Goal: Information Seeking & Learning: Learn about a topic

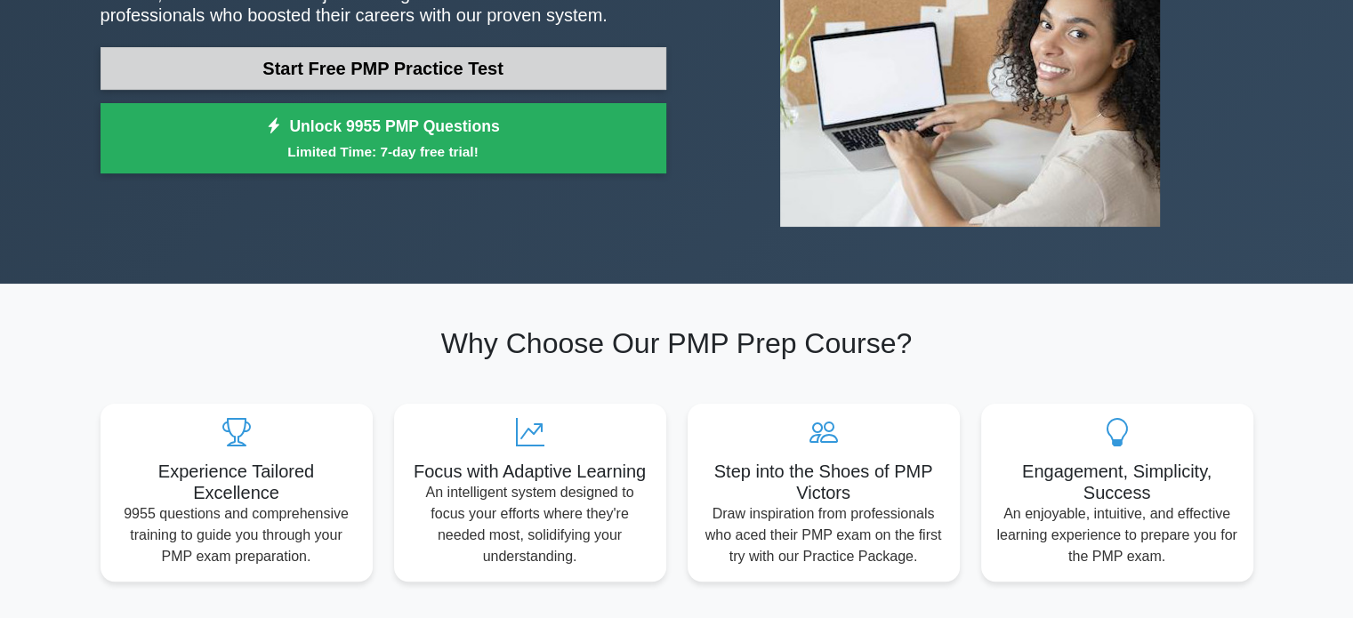
scroll to position [277, 0]
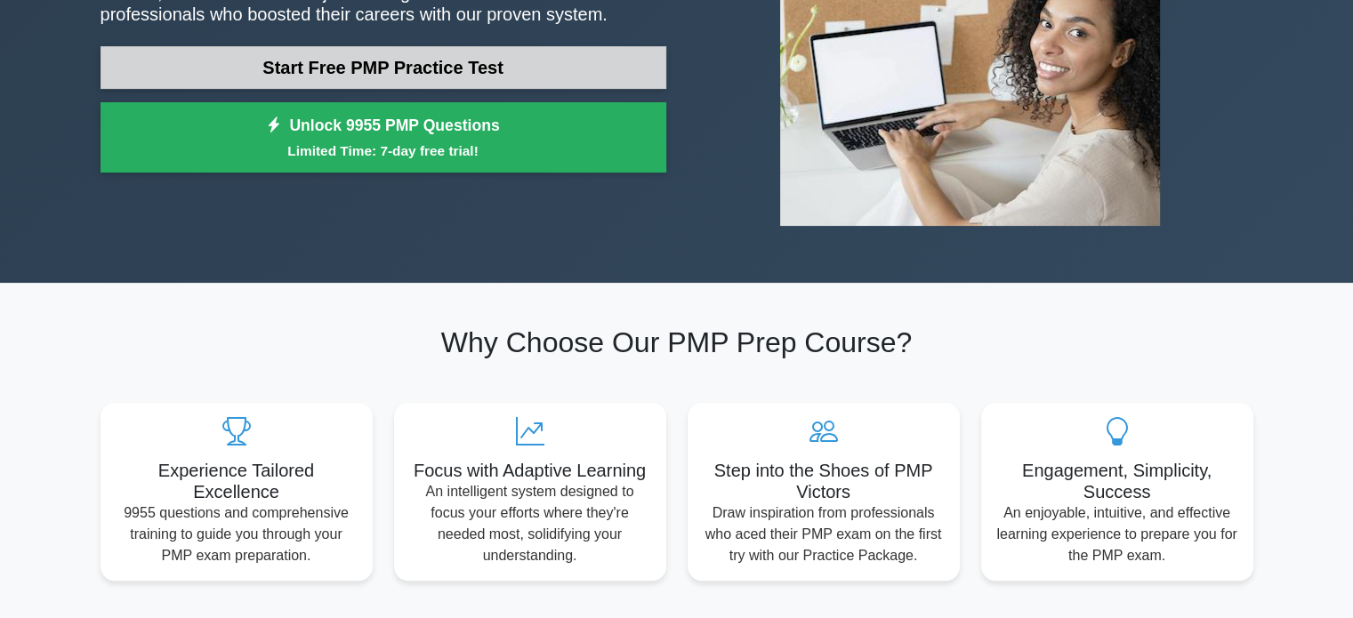
click at [338, 70] on link "Start Free PMP Practice Test" at bounding box center [383, 67] width 566 height 43
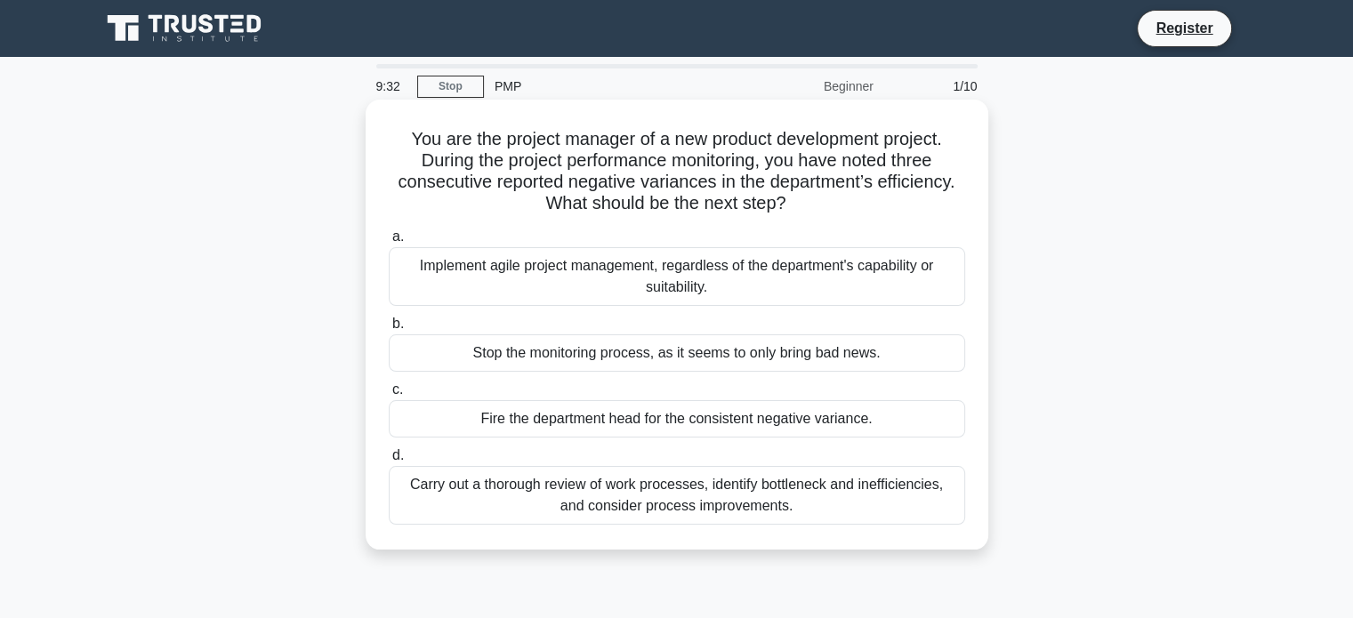
click at [593, 511] on div "Carry out a thorough review of work processes, identify bottleneck and ineffici…" at bounding box center [677, 495] width 576 height 59
click at [389, 462] on input "d. Carry out a thorough review of work processes, identify bottleneck and ineff…" at bounding box center [389, 456] width 0 height 12
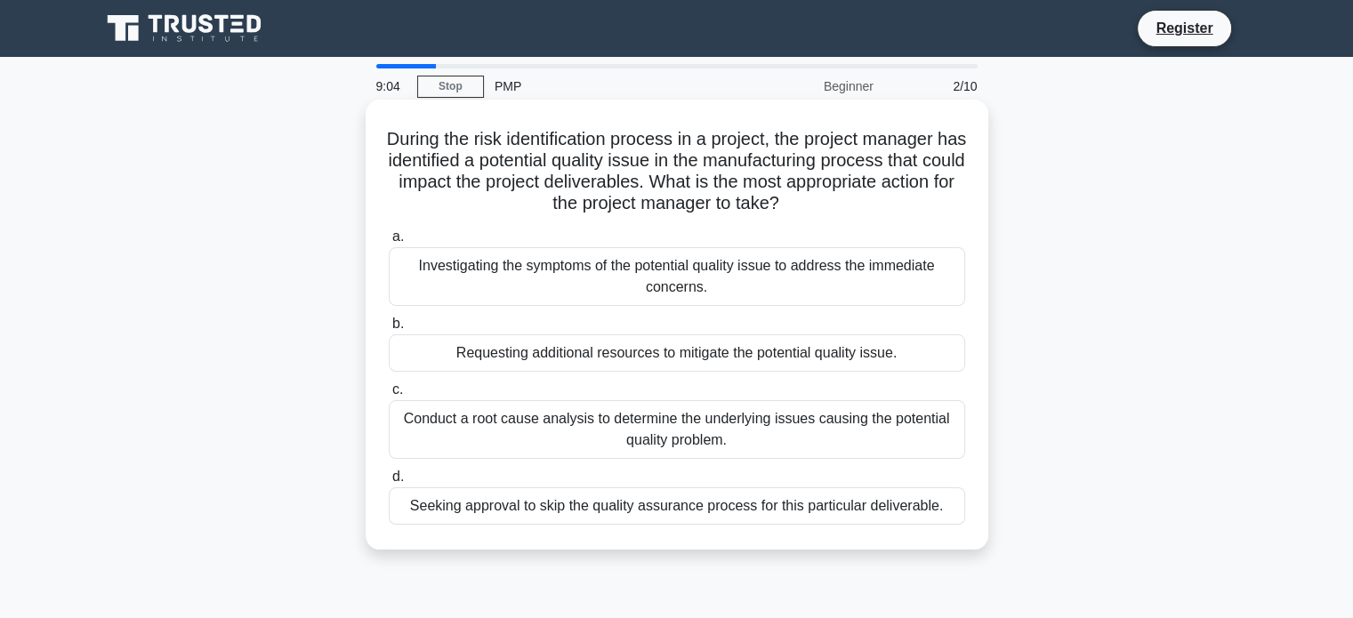
click at [660, 434] on div "Conduct a root cause analysis to determine the underlying issues causing the po…" at bounding box center [677, 429] width 576 height 59
click at [389, 396] on input "c. Conduct a root cause analysis to determine the underlying issues causing the…" at bounding box center [389, 390] width 0 height 12
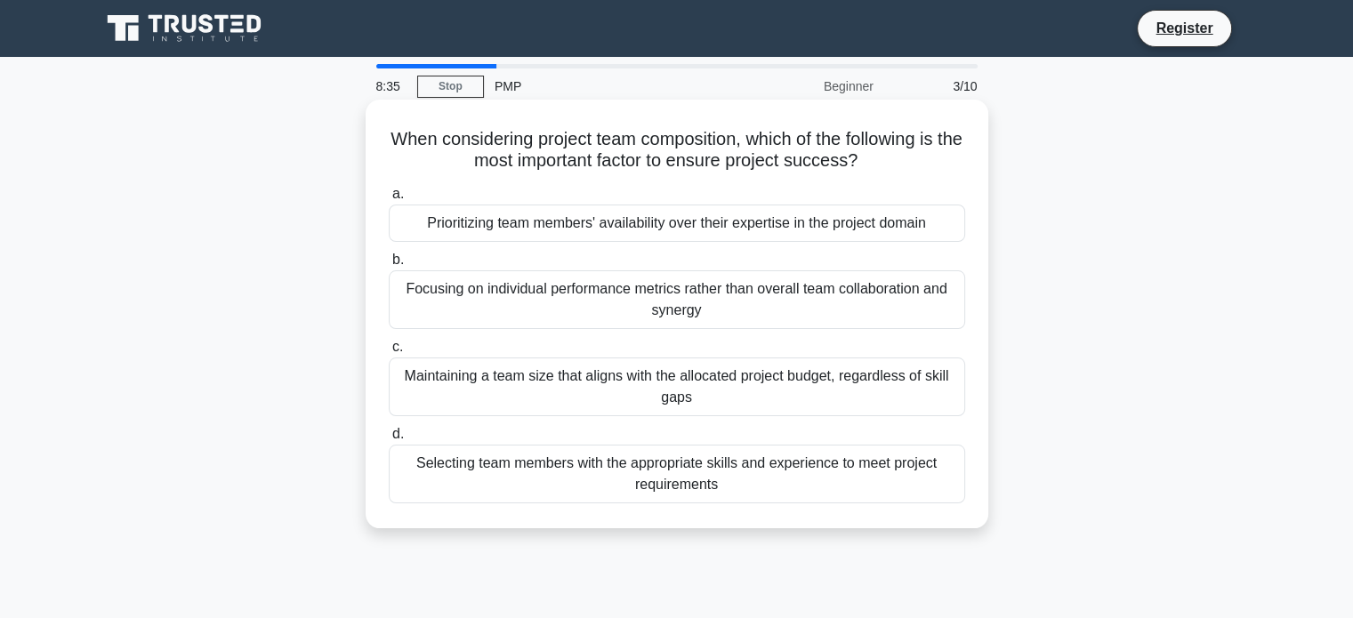
click at [671, 465] on div "Selecting team members with the appropriate skills and experience to meet proje…" at bounding box center [677, 474] width 576 height 59
click at [389, 440] on input "d. Selecting team members with the appropriate skills and experience to meet pr…" at bounding box center [389, 435] width 0 height 12
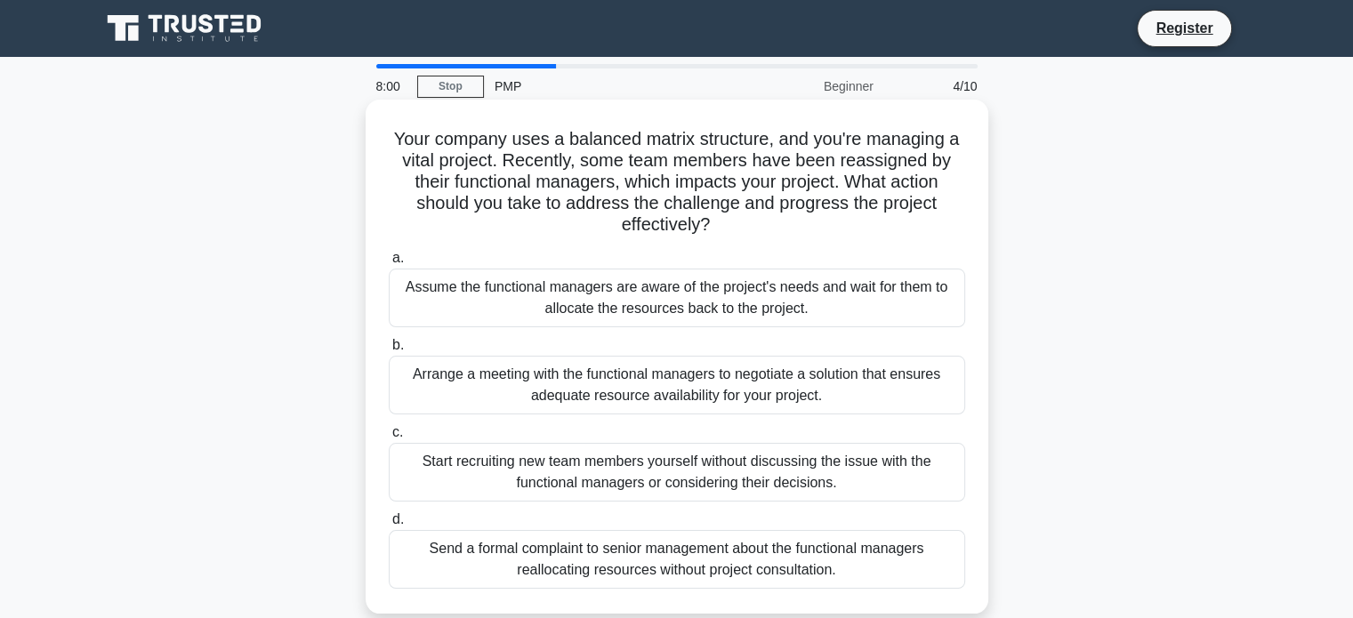
click at [679, 386] on div "Arrange a meeting with the functional managers to negotiate a solution that ens…" at bounding box center [677, 385] width 576 height 59
click at [389, 351] on input "b. Arrange a meeting with the functional managers to negotiate a solution that …" at bounding box center [389, 346] width 0 height 12
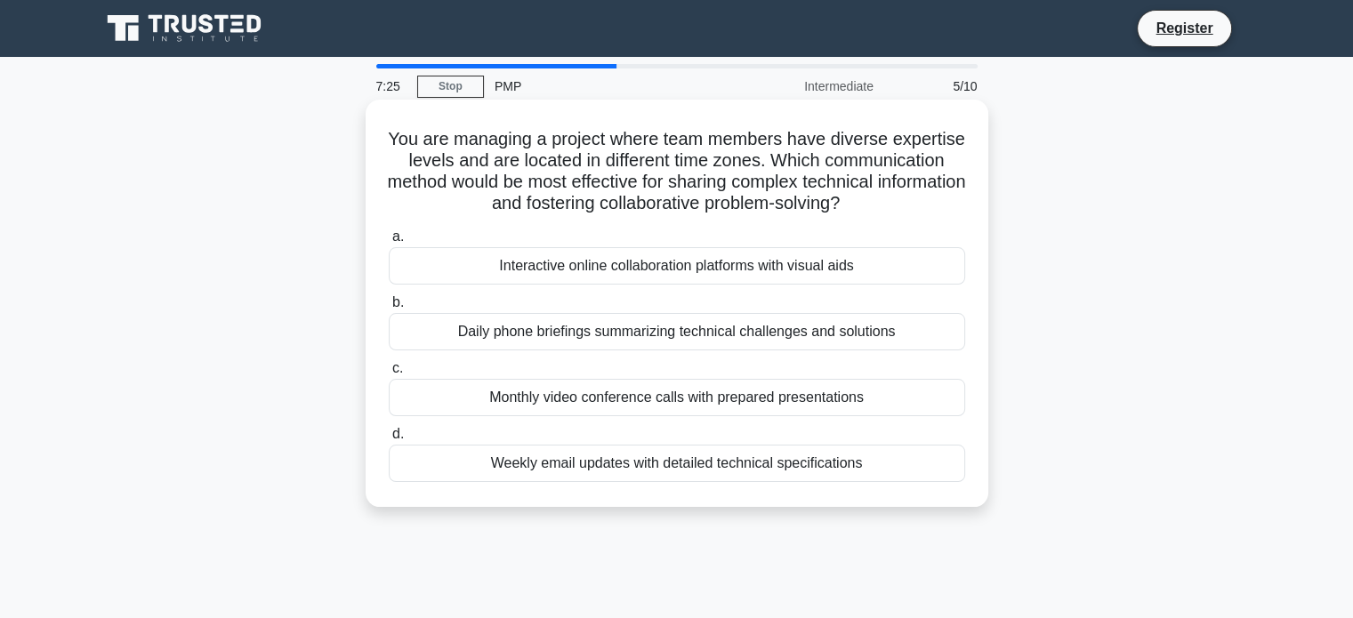
click at [716, 345] on div "Daily phone briefings summarizing technical challenges and solutions" at bounding box center [677, 331] width 576 height 37
click at [389, 309] on input "b. Daily phone briefings summarizing technical challenges and solutions" at bounding box center [389, 303] width 0 height 12
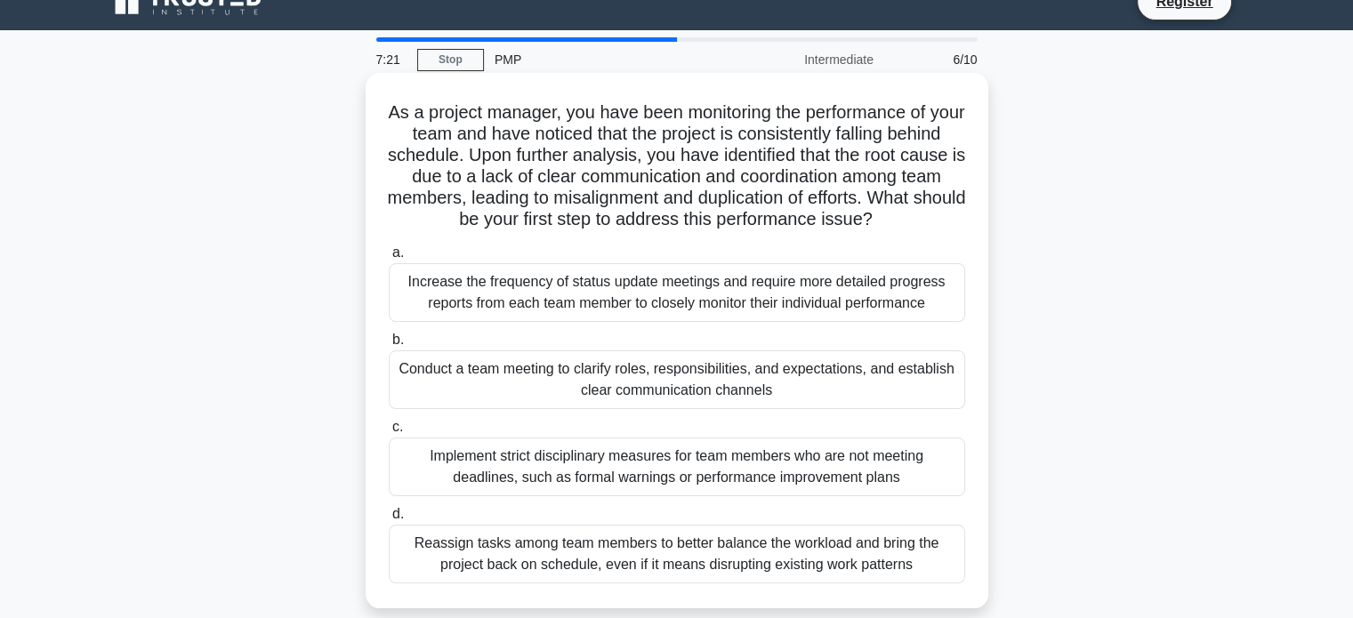
scroll to position [28, 0]
click at [710, 408] on div "Conduct a team meeting to clarify roles, responsibilities, and expectations, an…" at bounding box center [677, 379] width 576 height 59
click at [389, 345] on input "b. Conduct a team meeting to clarify roles, responsibilities, and expectations,…" at bounding box center [389, 340] width 0 height 12
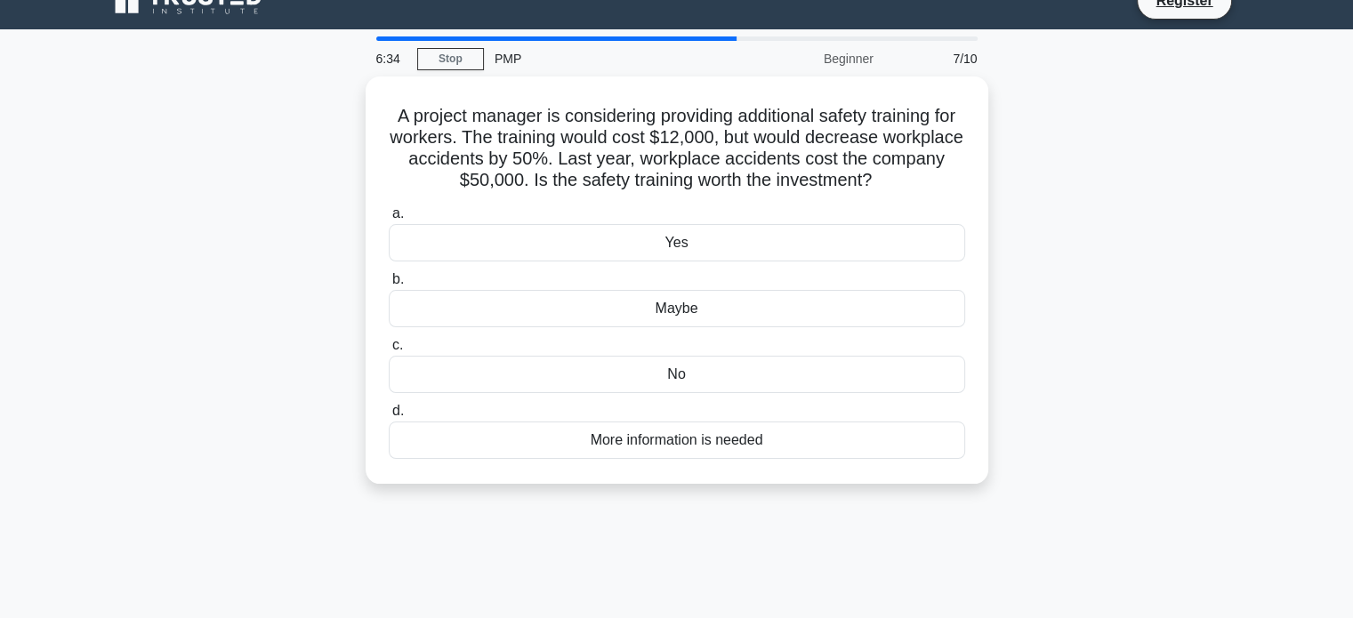
scroll to position [0, 0]
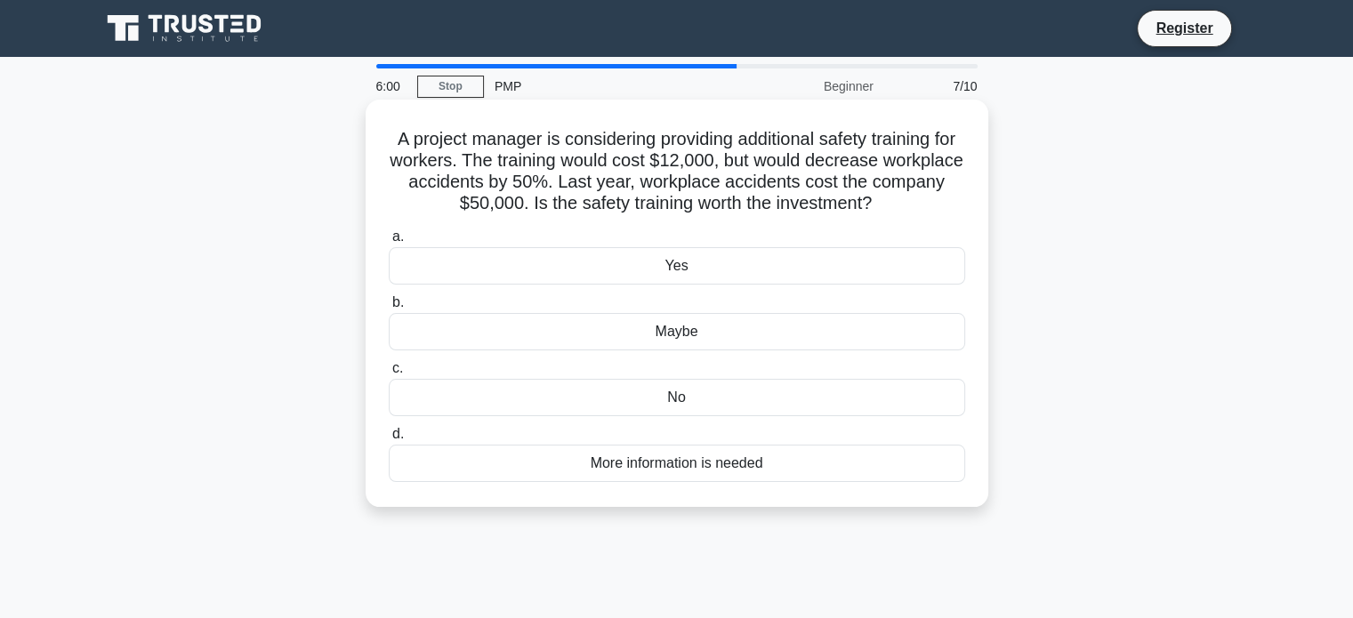
click at [681, 261] on div "Yes" at bounding box center [677, 265] width 576 height 37
click at [389, 243] on input "a. Yes" at bounding box center [389, 237] width 0 height 12
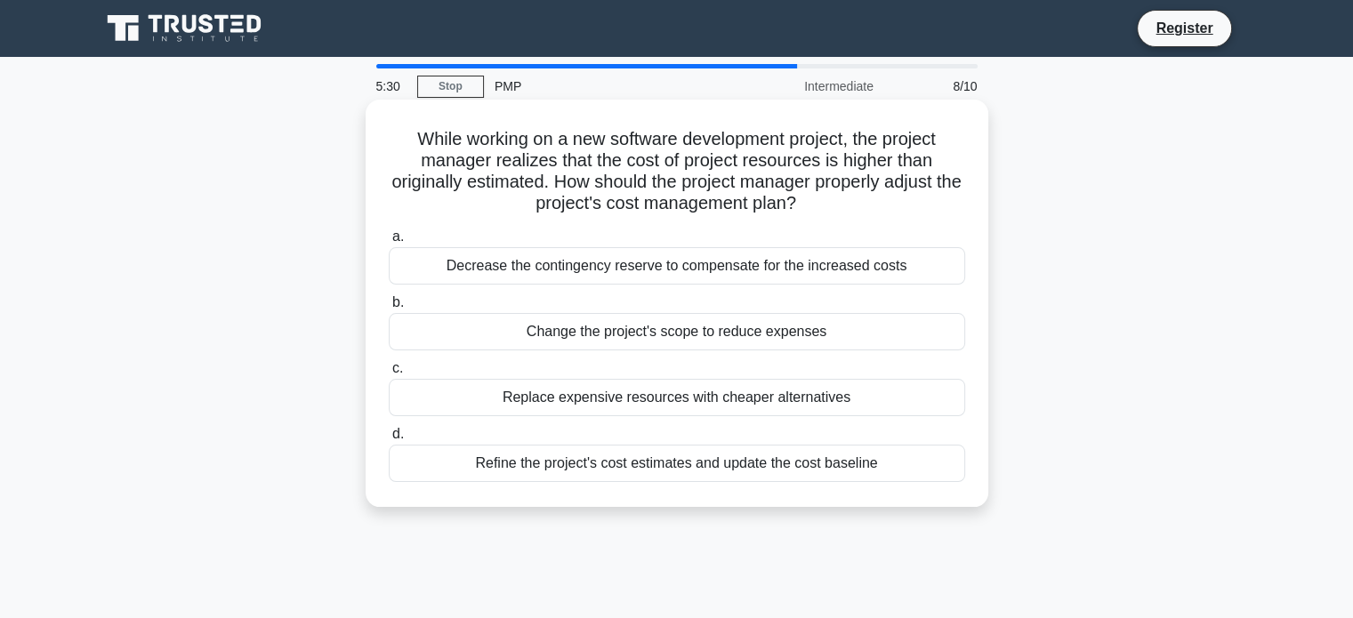
click at [591, 466] on div "Refine the project's cost estimates and update the cost baseline" at bounding box center [677, 463] width 576 height 37
click at [389, 440] on input "d. Refine the project's cost estimates and update the cost baseline" at bounding box center [389, 435] width 0 height 12
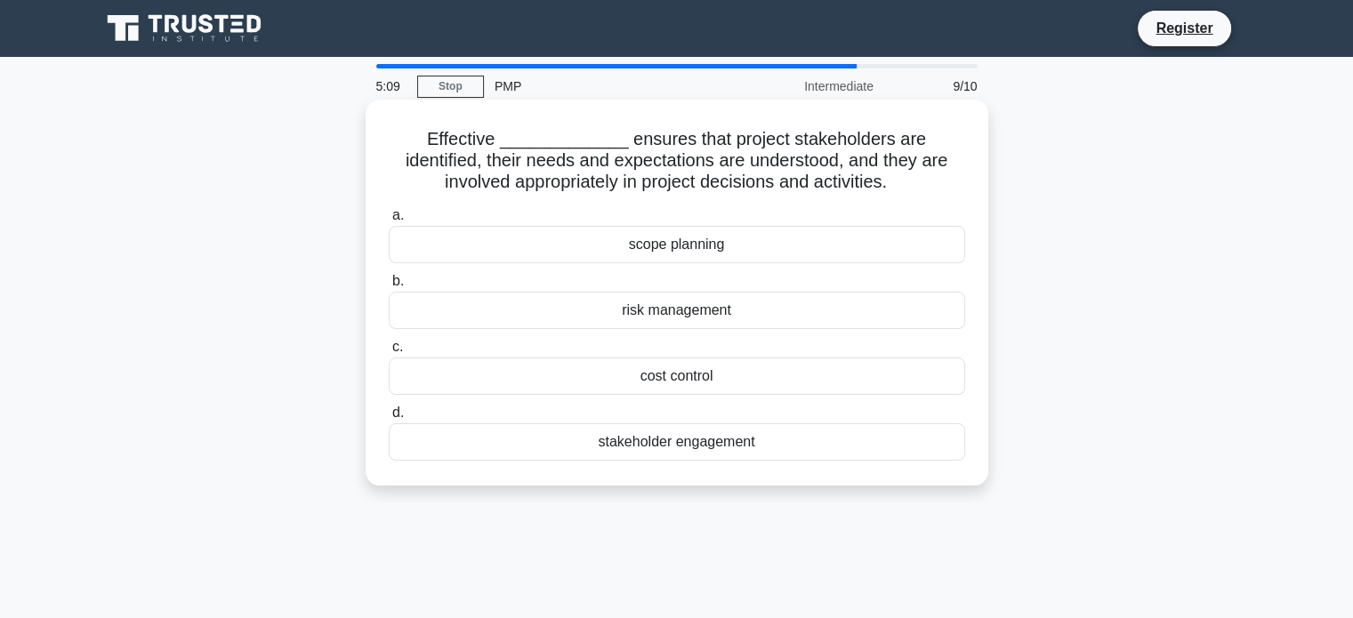
click at [635, 444] on div "stakeholder engagement" at bounding box center [677, 441] width 576 height 37
click at [389, 419] on input "d. stakeholder engagement" at bounding box center [389, 413] width 0 height 12
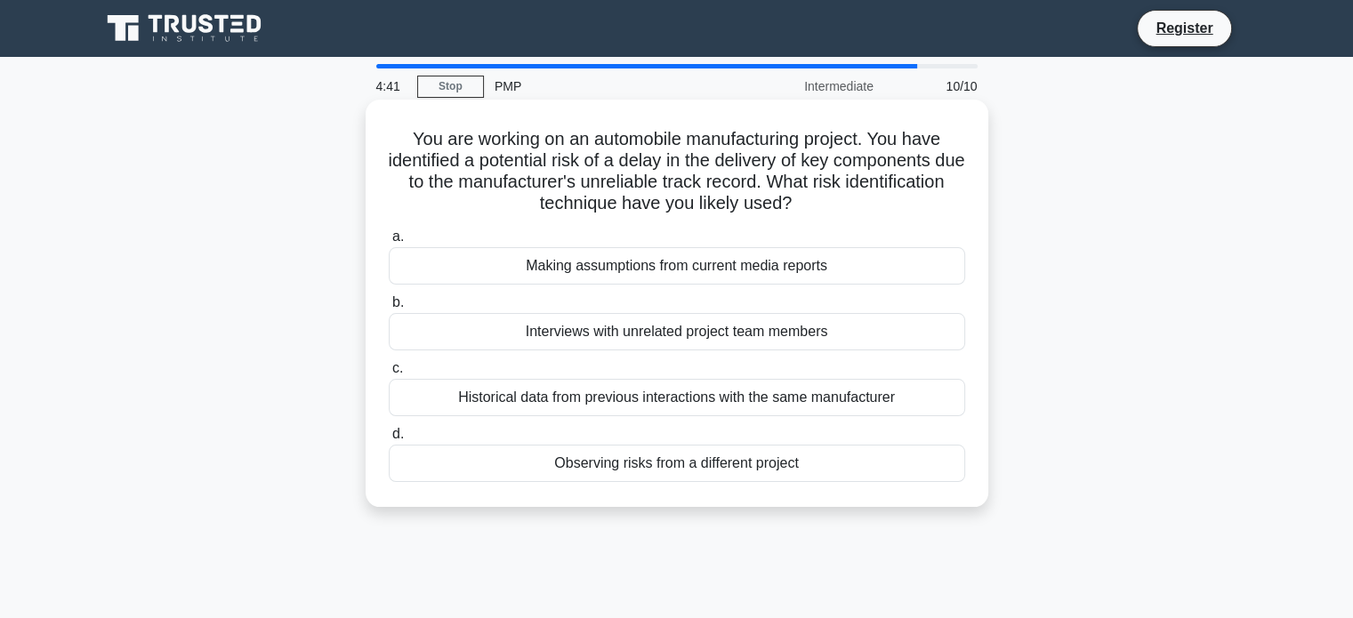
click at [629, 406] on div "Historical data from previous interactions with the same manufacturer" at bounding box center [677, 397] width 576 height 37
click at [389, 374] on input "c. Historical data from previous interactions with the same manufacturer" at bounding box center [389, 369] width 0 height 12
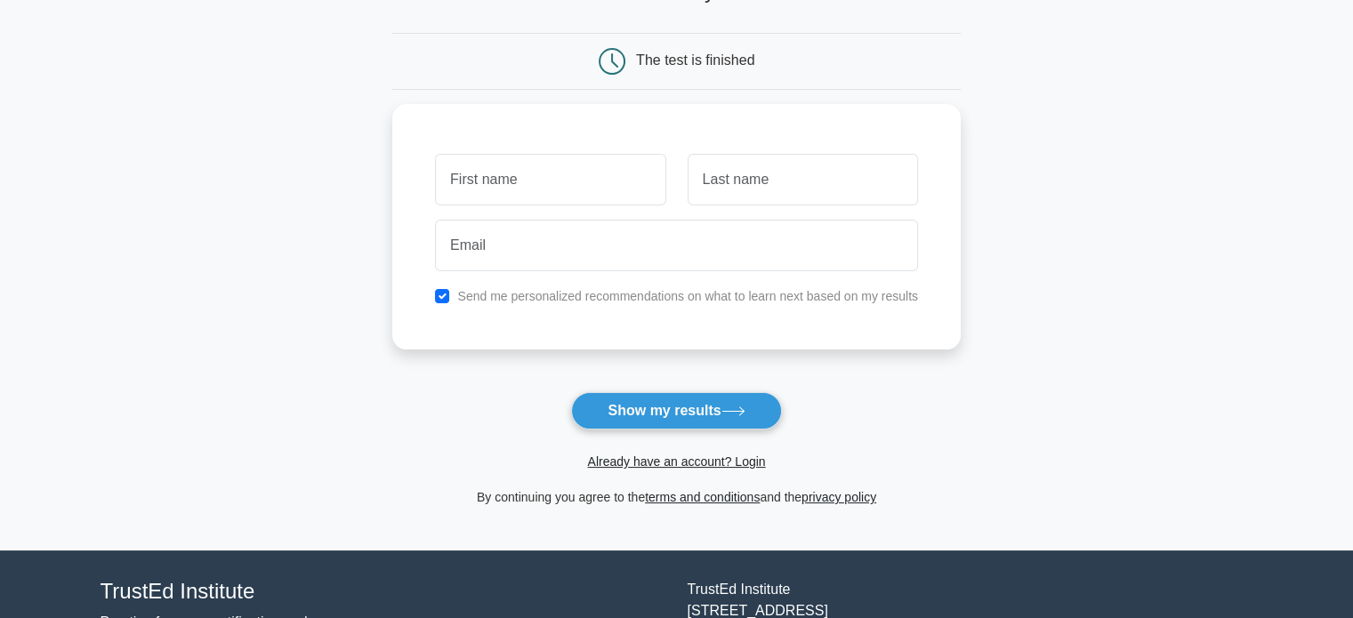
scroll to position [160, 0]
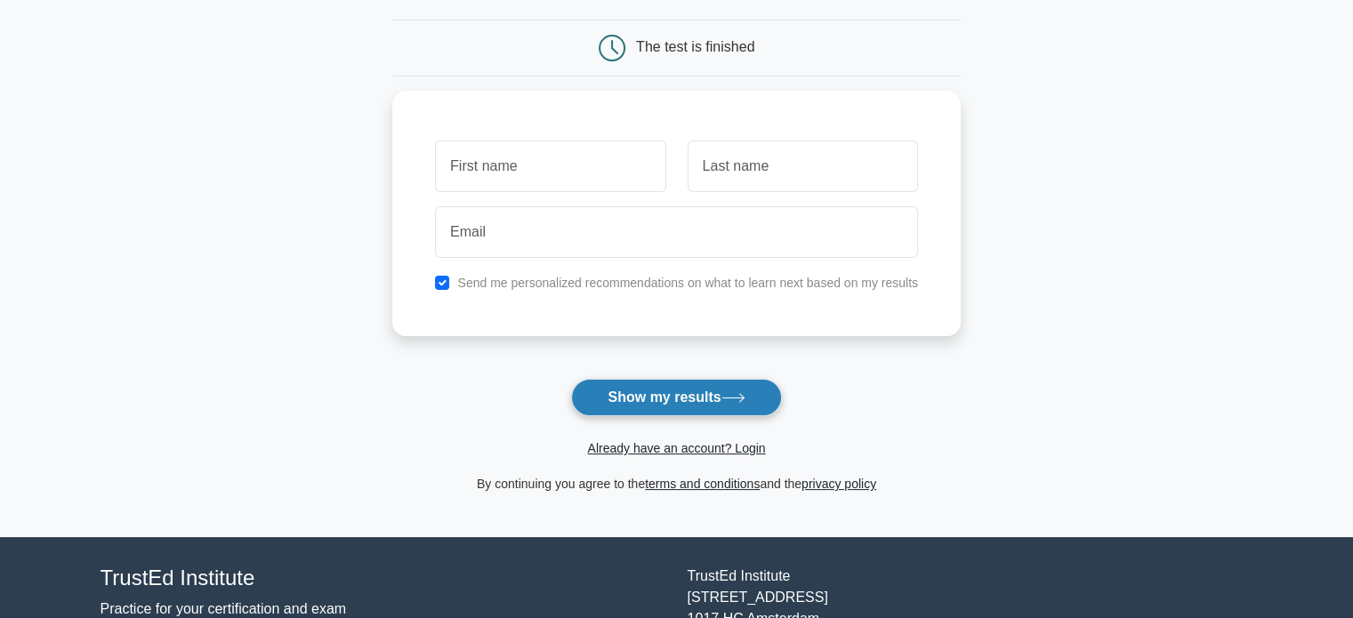
click at [677, 398] on button "Show my results" at bounding box center [676, 397] width 210 height 37
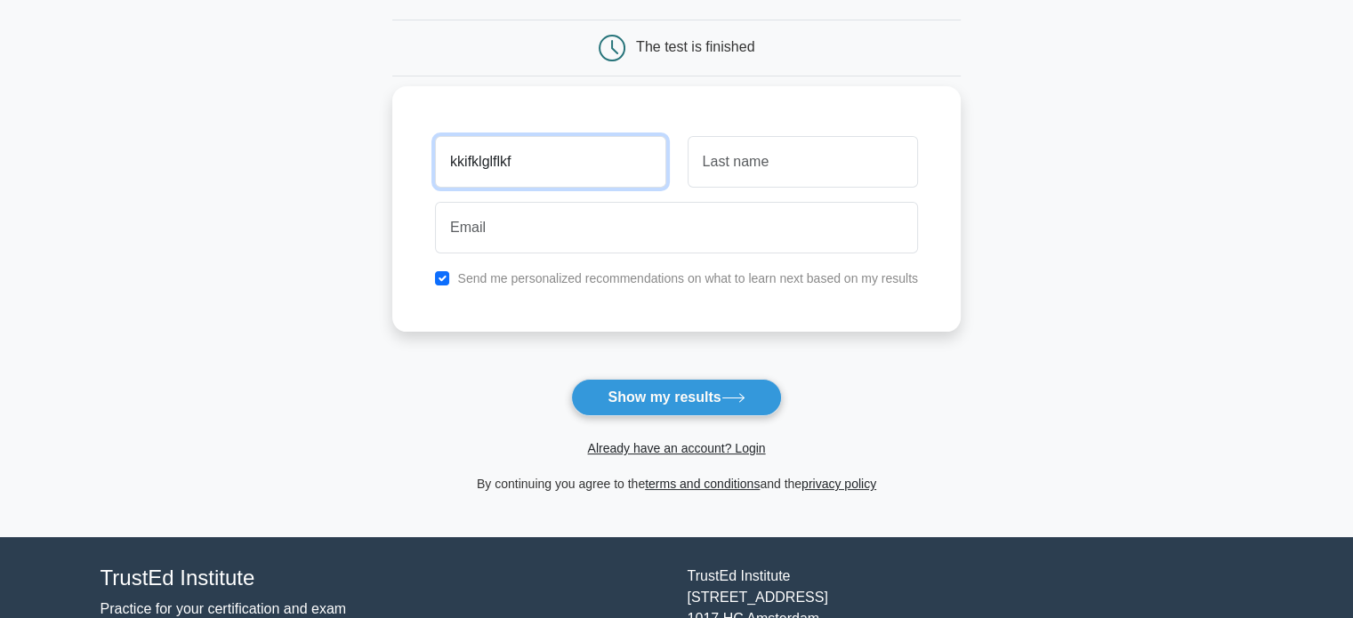
type input "kkifklglflkf"
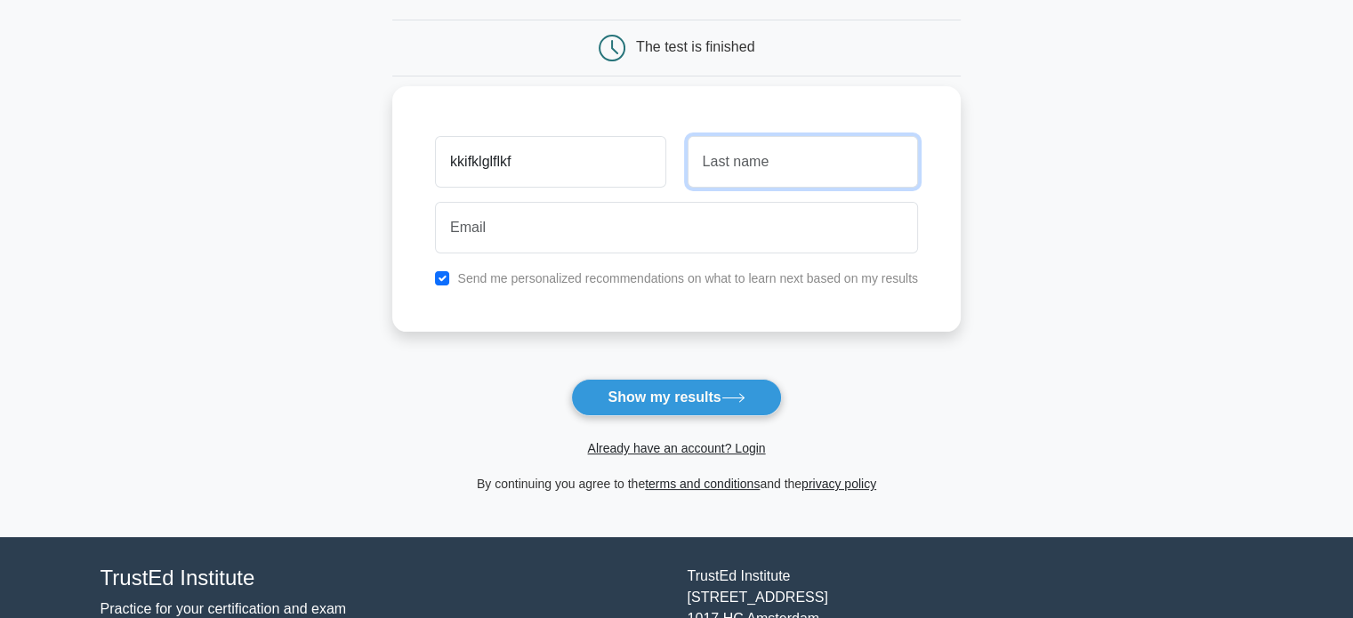
click at [765, 167] on input "text" at bounding box center [802, 162] width 230 height 52
type input "khkhkl"
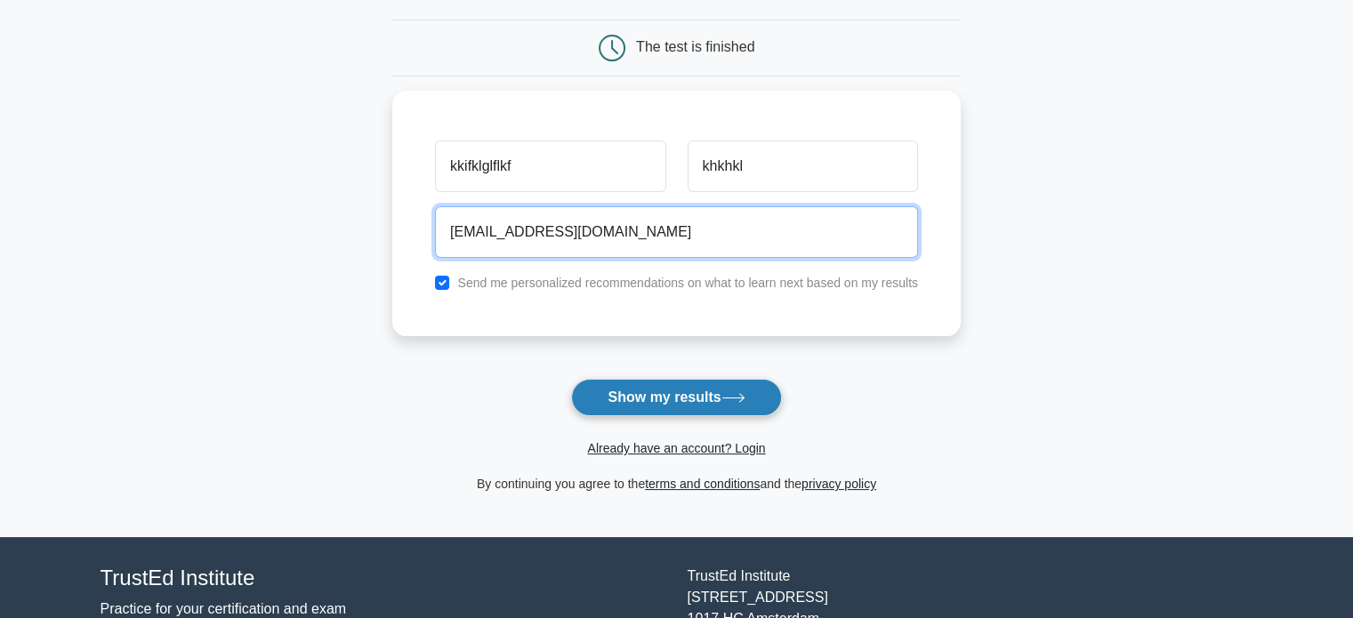
type input "kfkfk@gmail.com"
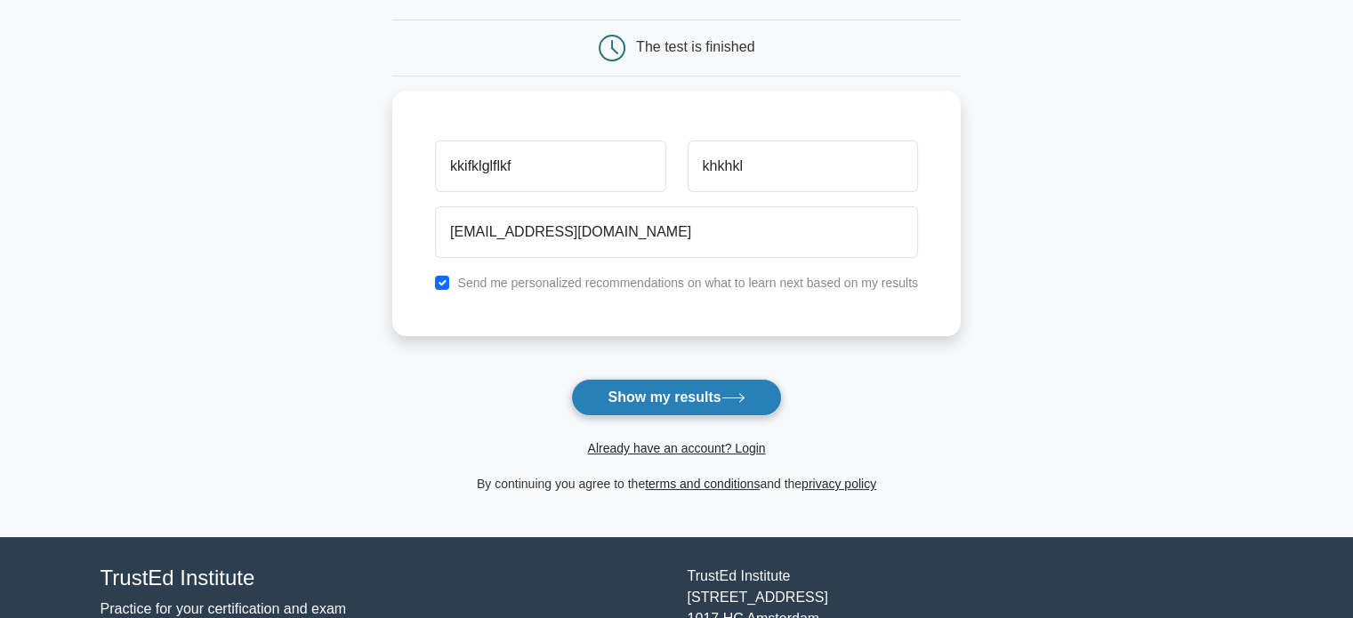
click at [677, 400] on button "Show my results" at bounding box center [676, 397] width 210 height 37
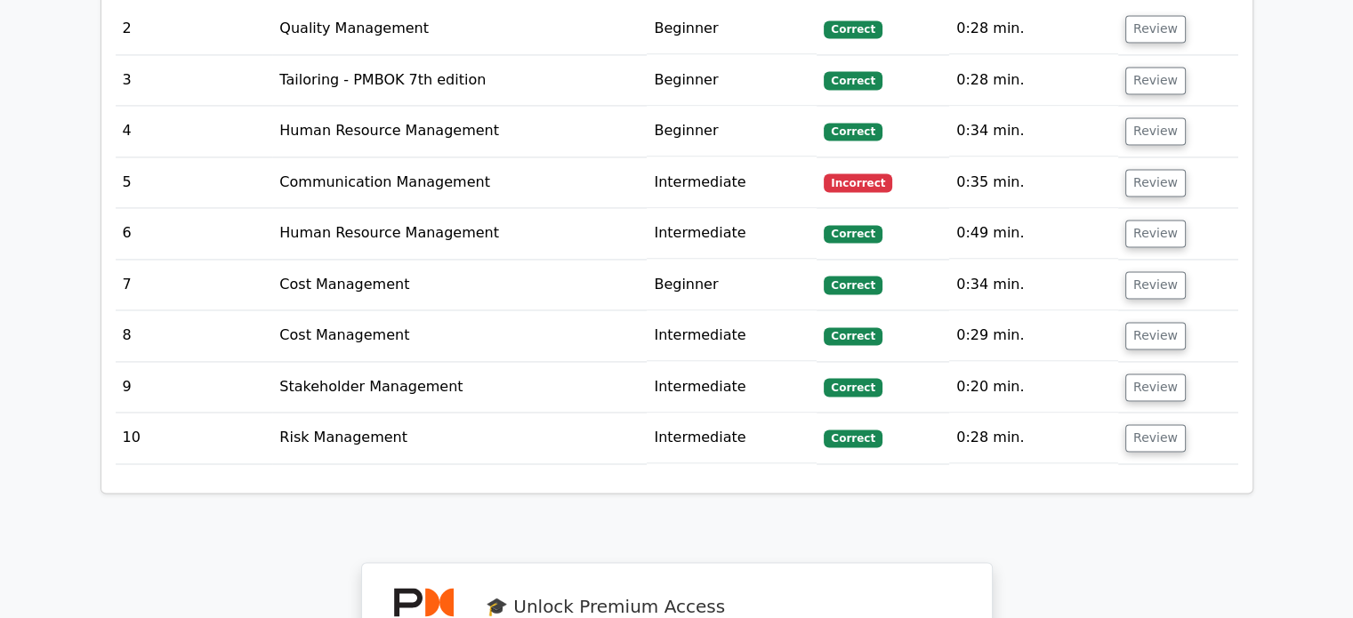
scroll to position [2729, 0]
click at [1149, 168] on button "Review" at bounding box center [1155, 182] width 60 height 28
